Goal: Check status: Check status

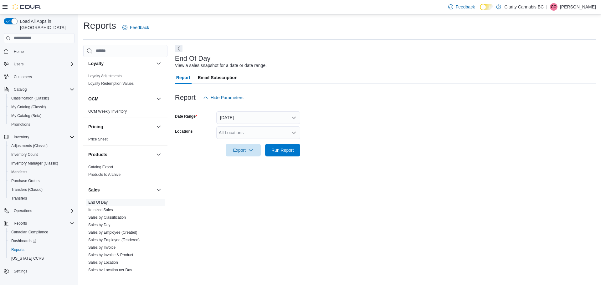
scroll to position [313, 0]
click at [105, 202] on link "End Of Day" at bounding box center [97, 202] width 19 height 4
click at [233, 113] on button "[DATE]" at bounding box center [258, 117] width 84 height 13
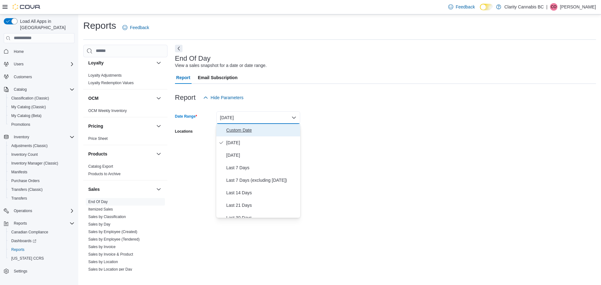
click at [234, 125] on button "Custom Date" at bounding box center [258, 130] width 84 height 13
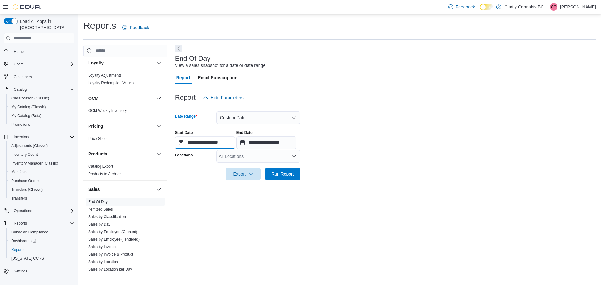
click at [205, 141] on input "**********" at bounding box center [205, 142] width 60 height 13
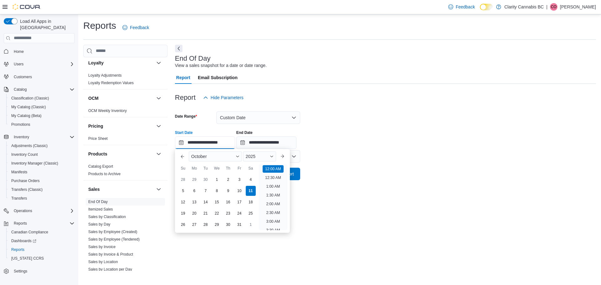
scroll to position [19, 0]
click at [239, 190] on div "10" at bounding box center [239, 190] width 11 height 11
type input "**********"
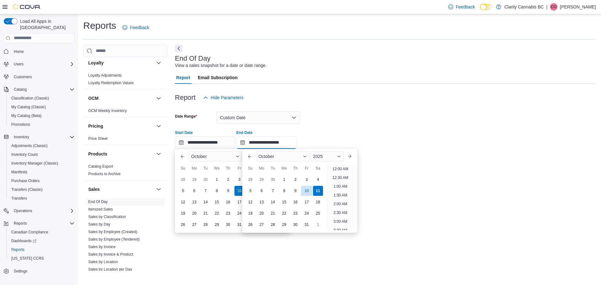
click at [275, 144] on input "**********" at bounding box center [266, 142] width 60 height 13
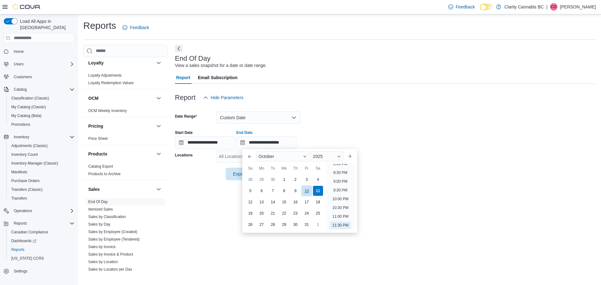
click at [307, 190] on div "10" at bounding box center [306, 190] width 11 height 11
type input "**********"
click at [432, 165] on div at bounding box center [385, 165] width 421 height 5
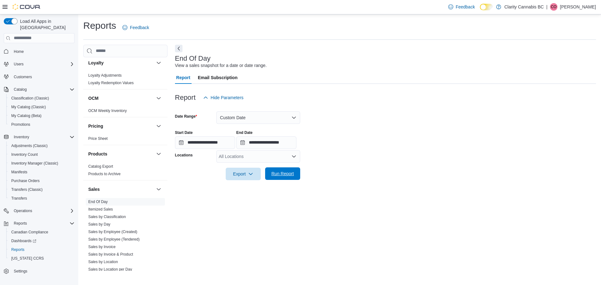
click at [292, 173] on span "Run Report" at bounding box center [282, 174] width 23 height 6
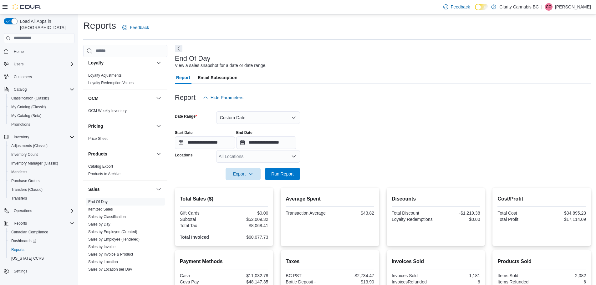
click at [245, 156] on div "All Locations" at bounding box center [258, 156] width 84 height 13
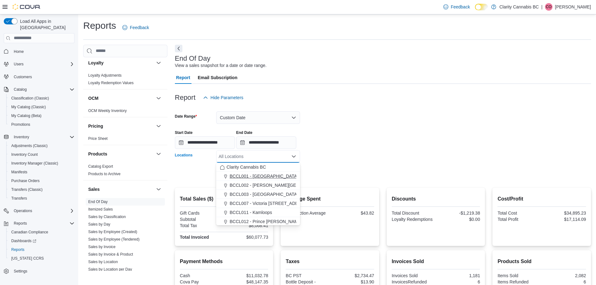
click at [259, 176] on span "BCCL001 - [GEOGRAPHIC_DATA]" at bounding box center [264, 176] width 69 height 6
click at [343, 166] on div at bounding box center [383, 165] width 416 height 5
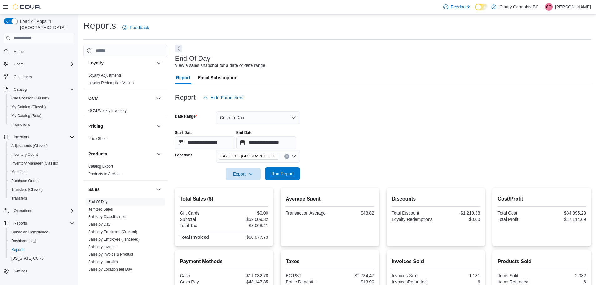
click at [290, 173] on span "Run Report" at bounding box center [282, 174] width 23 height 6
click at [272, 156] on icon "Remove BCCL001 - Cranbrook from selection in this group" at bounding box center [273, 156] width 3 height 3
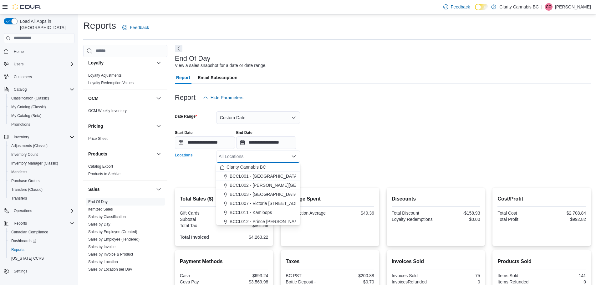
click at [260, 156] on div "All Locations" at bounding box center [258, 156] width 84 height 13
click at [268, 183] on span "BCCL002 - [PERSON_NAME][GEOGRAPHIC_DATA]" at bounding box center [282, 185] width 105 height 6
click at [365, 170] on form "**********" at bounding box center [383, 142] width 416 height 76
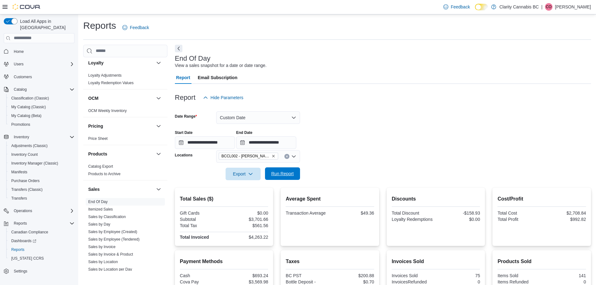
click at [290, 170] on span "Run Report" at bounding box center [283, 173] width 28 height 13
click at [272, 155] on icon "Remove BCCL002 - Dawson Creek from selection in this group" at bounding box center [274, 156] width 4 height 4
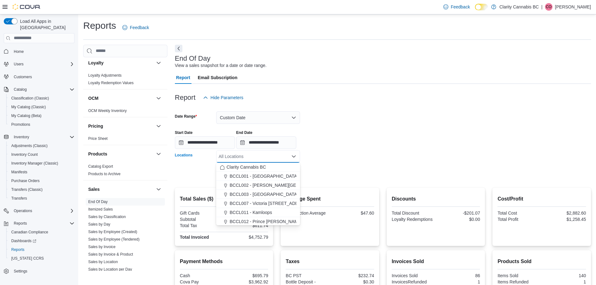
click at [264, 158] on div "All Locations" at bounding box center [258, 156] width 84 height 13
click at [267, 194] on span "BCCL003 - [GEOGRAPHIC_DATA]" at bounding box center [264, 194] width 69 height 6
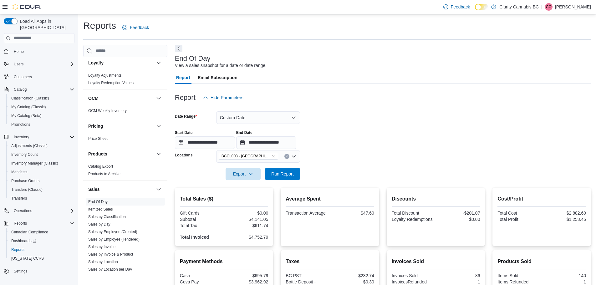
click at [336, 166] on div at bounding box center [383, 165] width 416 height 5
click at [279, 174] on span "Run Report" at bounding box center [282, 174] width 23 height 6
click at [272, 156] on icon "Remove BCCL003 - Langford from selection in this group" at bounding box center [274, 156] width 4 height 4
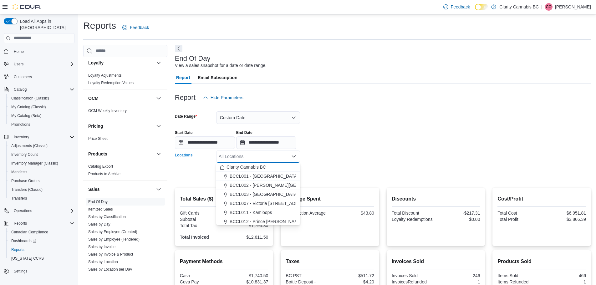
click at [259, 156] on div "All Locations" at bounding box center [258, 156] width 84 height 13
click at [263, 202] on span "BCCL007 - Victoria [STREET_ADDRESS]" at bounding box center [271, 203] width 82 height 6
click at [358, 173] on form "**********" at bounding box center [383, 142] width 416 height 76
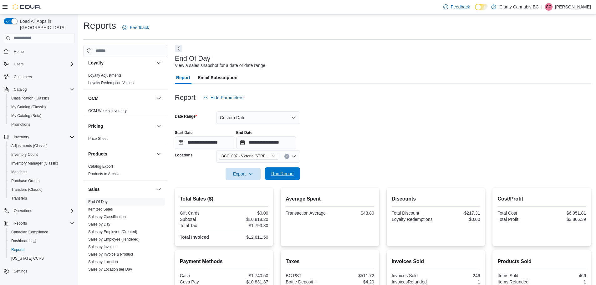
click at [285, 177] on span "Run Report" at bounding box center [282, 174] width 23 height 6
click at [273, 157] on icon "Remove BCCL007 - Victoria 603 Gorge Rd E from selection in this group" at bounding box center [274, 156] width 4 height 4
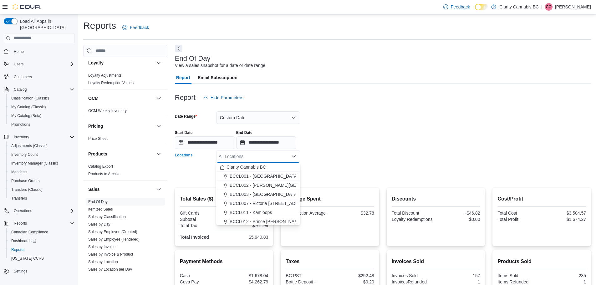
click at [261, 157] on div "All Locations" at bounding box center [258, 156] width 84 height 13
click at [269, 213] on span "BCCL011 - Kamloops" at bounding box center [251, 212] width 42 height 6
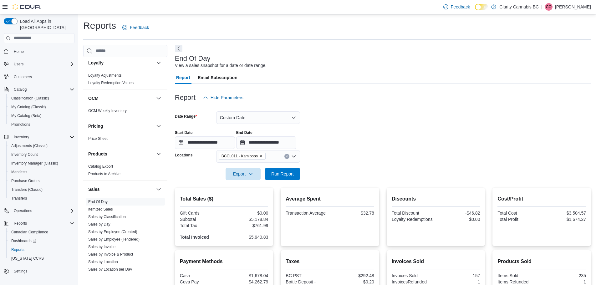
click at [382, 167] on div at bounding box center [383, 165] width 416 height 5
click at [289, 175] on span "Run Report" at bounding box center [282, 174] width 23 height 6
click at [259, 156] on icon "Remove BCCL011 - Kamloops from selection in this group" at bounding box center [261, 156] width 4 height 4
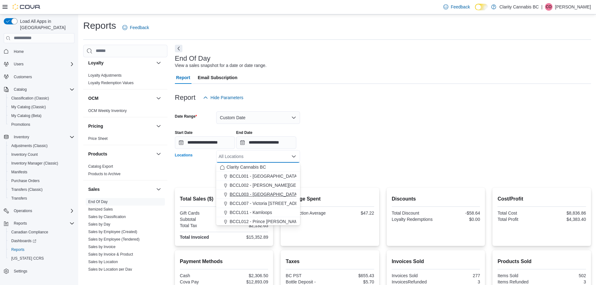
scroll to position [10, 0]
click at [264, 209] on span "BCCL012 - Prince [PERSON_NAME]" at bounding box center [266, 211] width 73 height 6
click at [345, 170] on form "**********" at bounding box center [383, 142] width 416 height 76
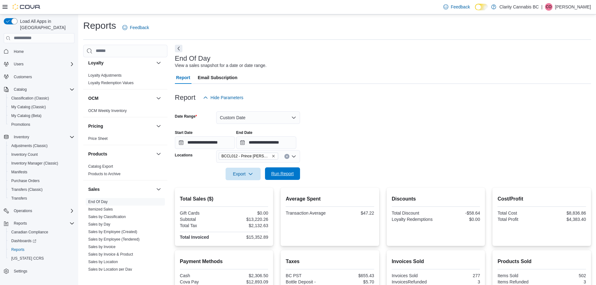
click at [289, 173] on span "Run Report" at bounding box center [282, 174] width 23 height 6
click at [272, 156] on icon "Remove BCCL012 - Prince Rupert from selection in this group" at bounding box center [273, 156] width 3 height 3
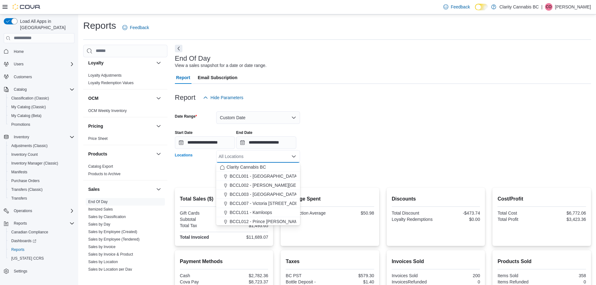
click at [266, 156] on div "All Locations Combo box. Selected. Combo box input. All Locations. Type some te…" at bounding box center [258, 156] width 84 height 13
click at [265, 220] on span "BCCL013 - Victoria Quadra St" at bounding box center [259, 221] width 59 height 6
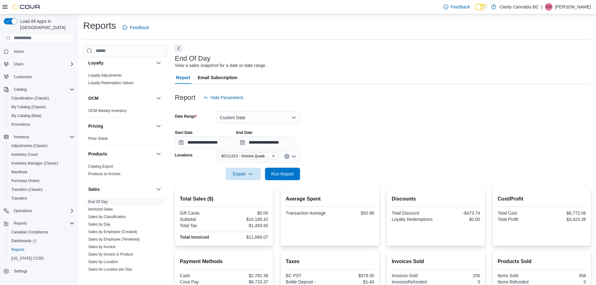
click at [373, 184] on div at bounding box center [383, 184] width 416 height 8
click at [287, 176] on span "Run Report" at bounding box center [282, 174] width 23 height 6
click at [272, 155] on icon "Remove BCCL013 - Victoria Quadra St from selection in this group" at bounding box center [274, 156] width 4 height 4
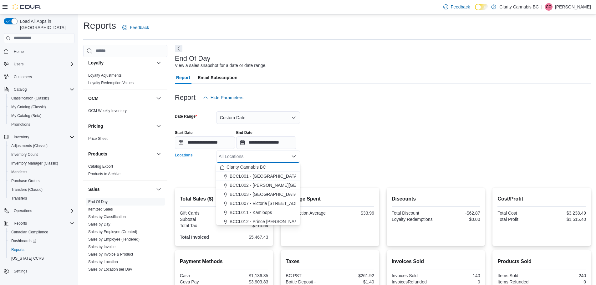
click at [355, 143] on div "**********" at bounding box center [383, 137] width 416 height 24
